Goal: Task Accomplishment & Management: Manage account settings

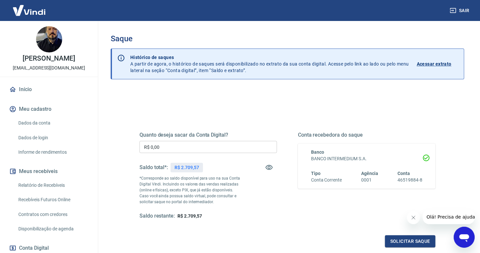
click at [176, 142] on input "R$ 0,00" at bounding box center [209, 147] width 138 height 12
type input "R$ 2.709,57"
click at [419, 242] on button "Solicitar saque" at bounding box center [410, 241] width 50 height 12
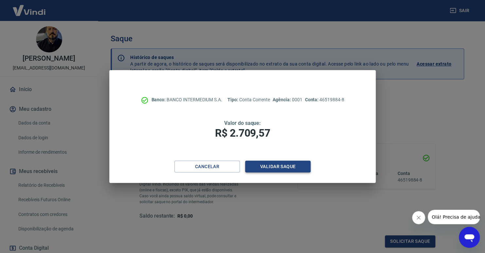
click at [284, 167] on button "Validar saque" at bounding box center [278, 166] width 66 height 12
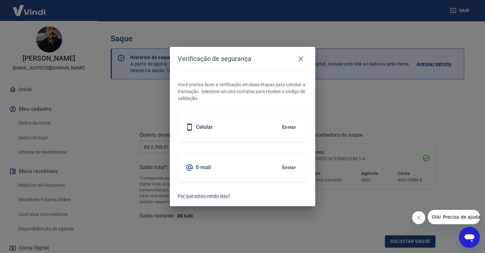
click at [293, 168] on button "Enviar" at bounding box center [288, 167] width 21 height 14
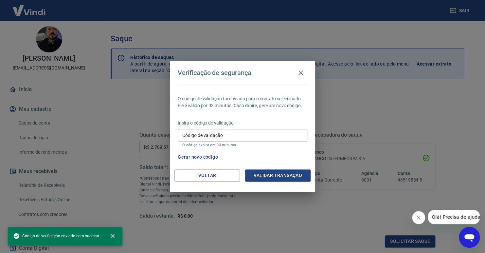
click at [243, 135] on input "Código de validação" at bounding box center [243, 135] width 130 height 12
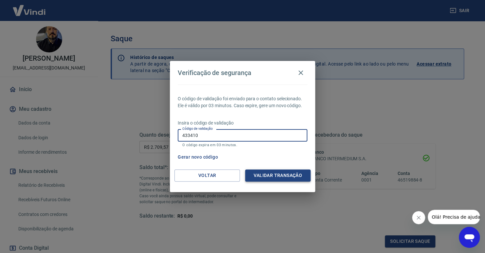
type input "433410"
click at [296, 174] on button "Validar transação" at bounding box center [278, 175] width 66 height 12
